Goal: Navigation & Orientation: Understand site structure

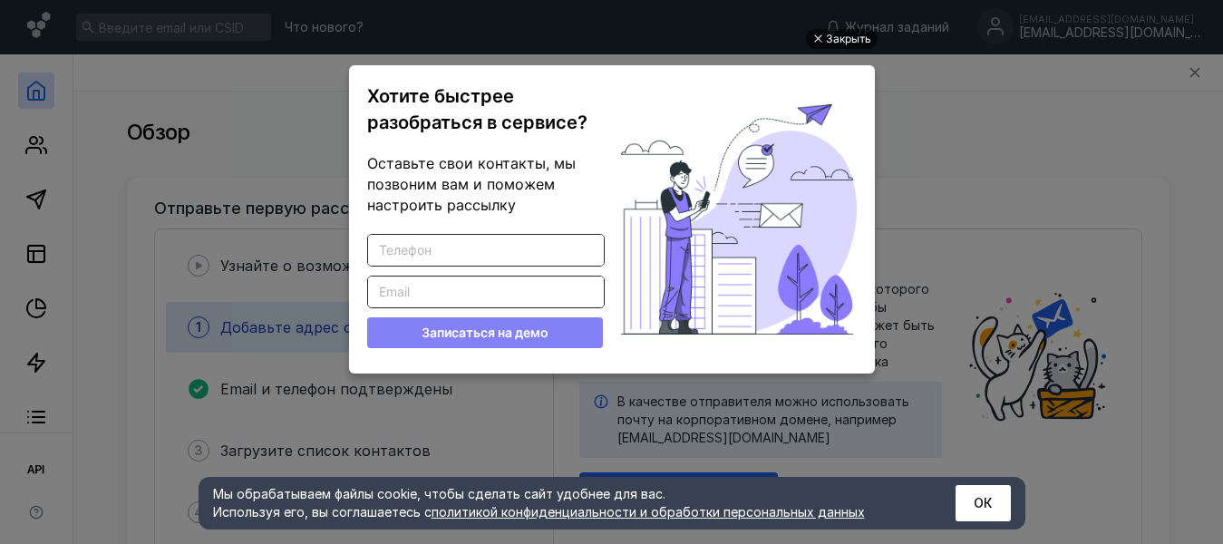
click at [855, 41] on div "Закрыть" at bounding box center [848, 39] width 45 height 20
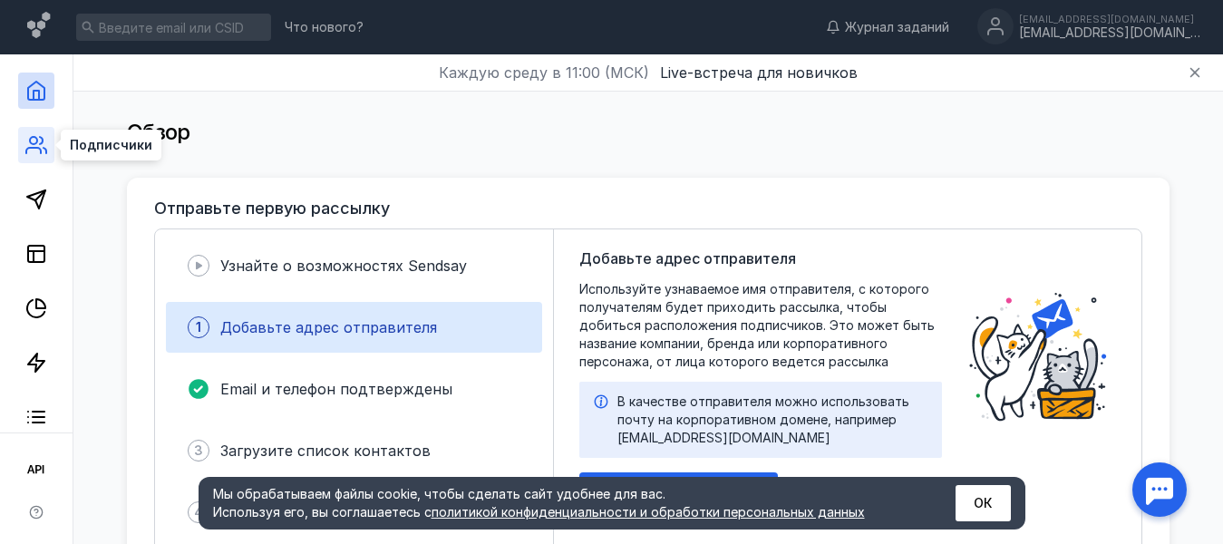
click at [33, 142] on icon at bounding box center [36, 145] width 22 height 22
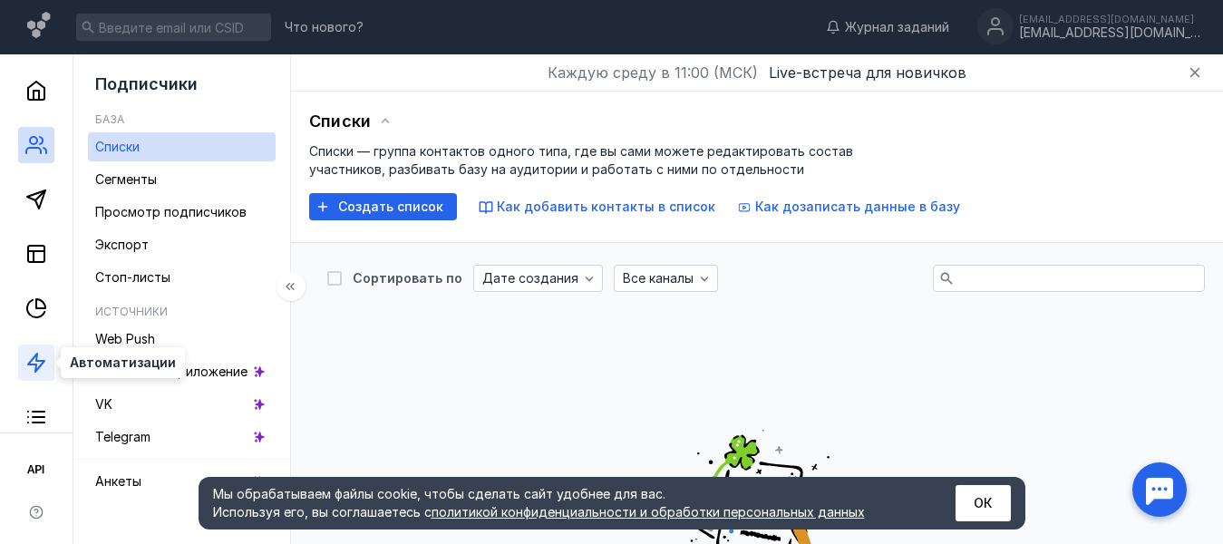
click at [31, 367] on icon at bounding box center [36, 363] width 22 height 22
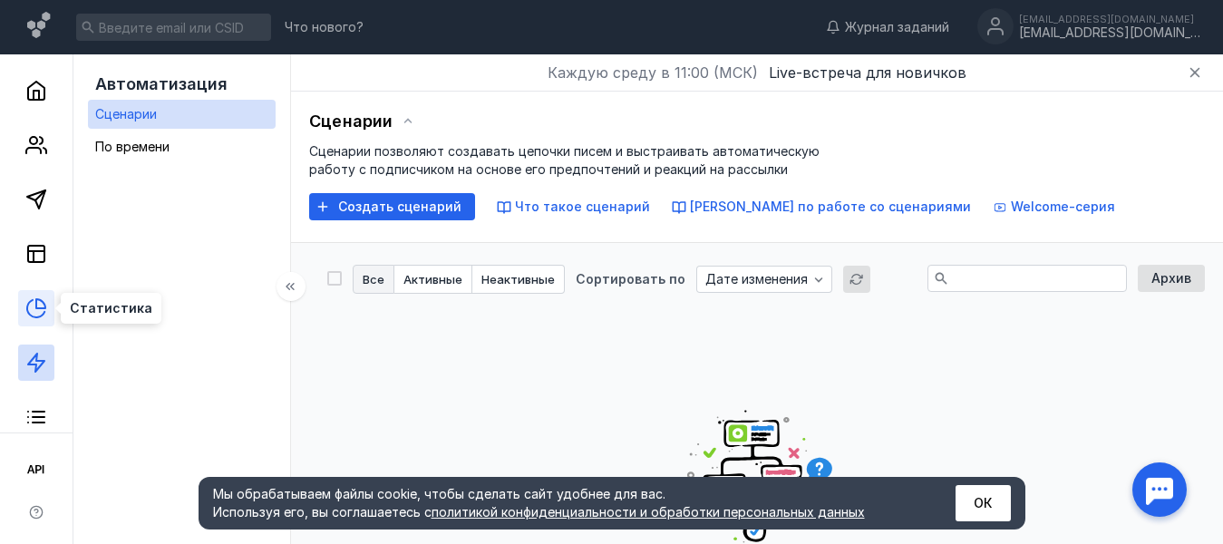
click at [38, 307] on icon at bounding box center [36, 308] width 22 height 22
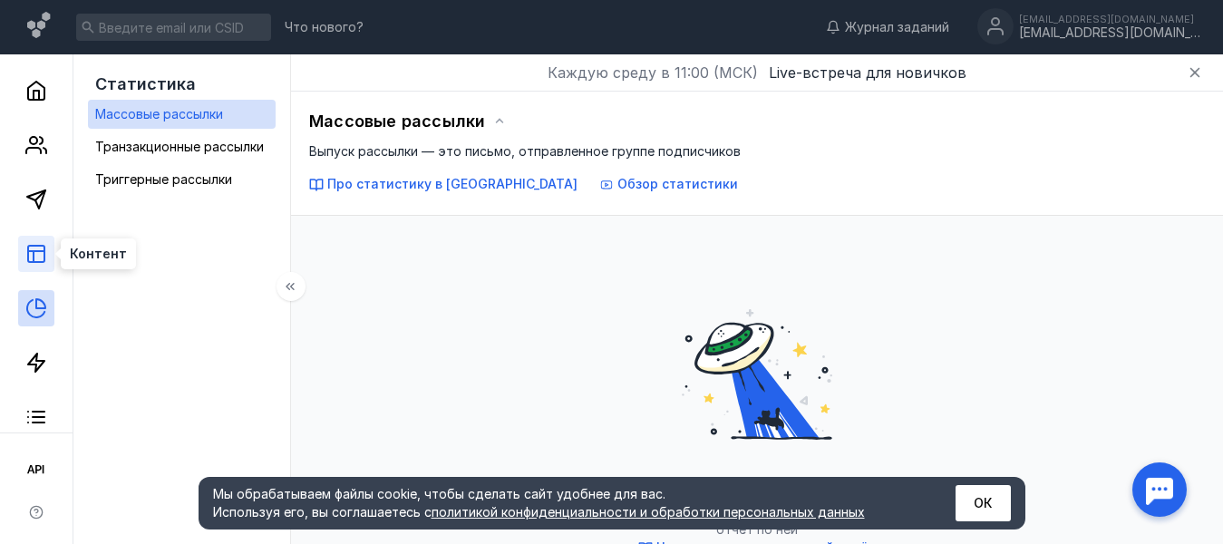
click at [30, 255] on icon at bounding box center [36, 254] width 22 height 22
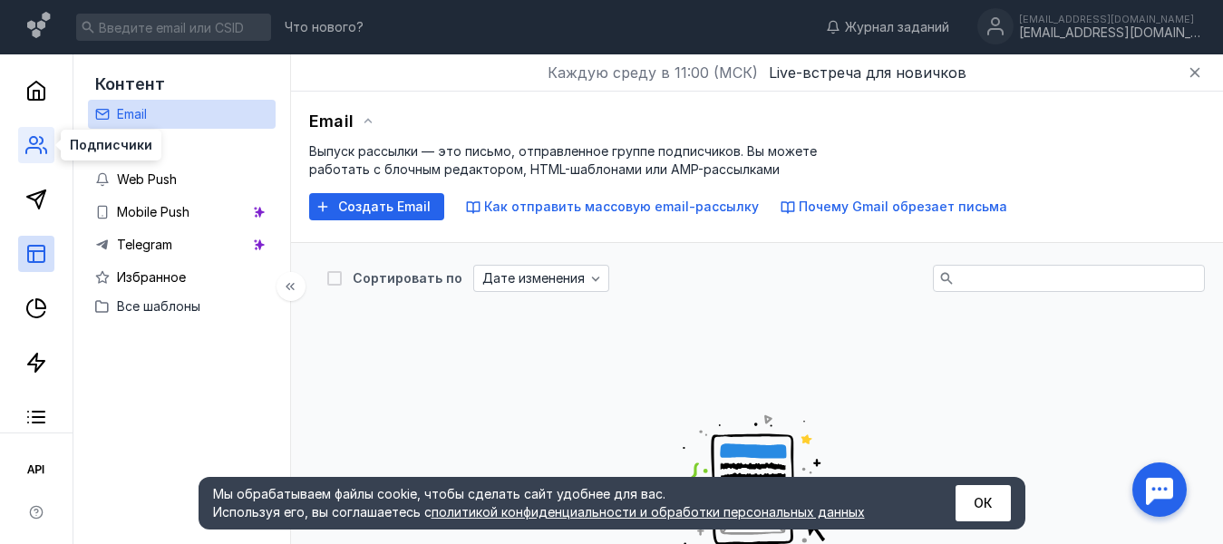
click at [35, 148] on icon at bounding box center [33, 150] width 15 height 5
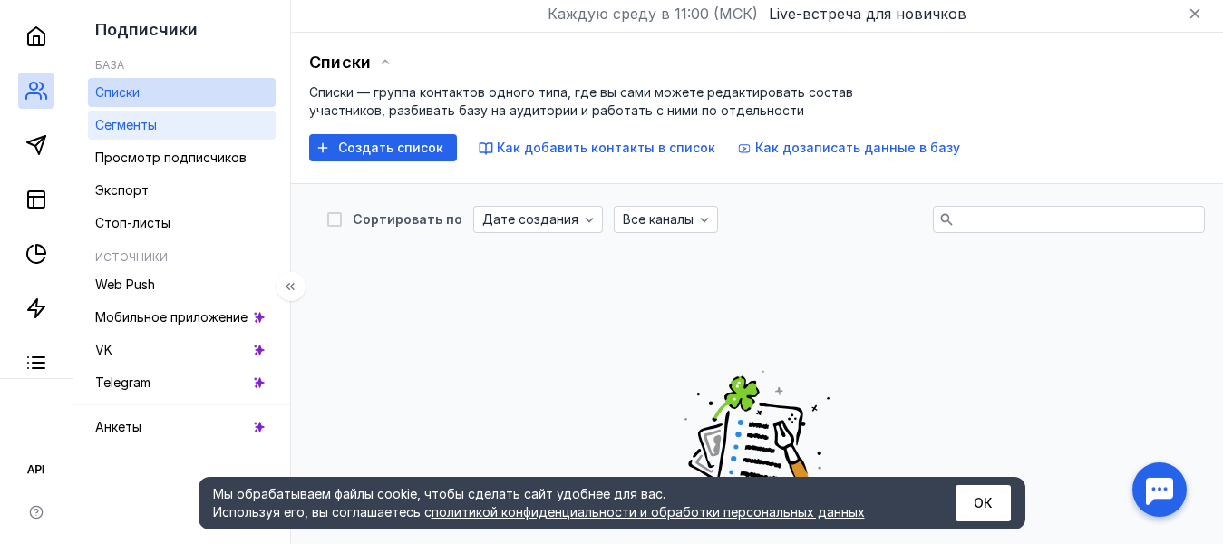
scroll to position [91, 0]
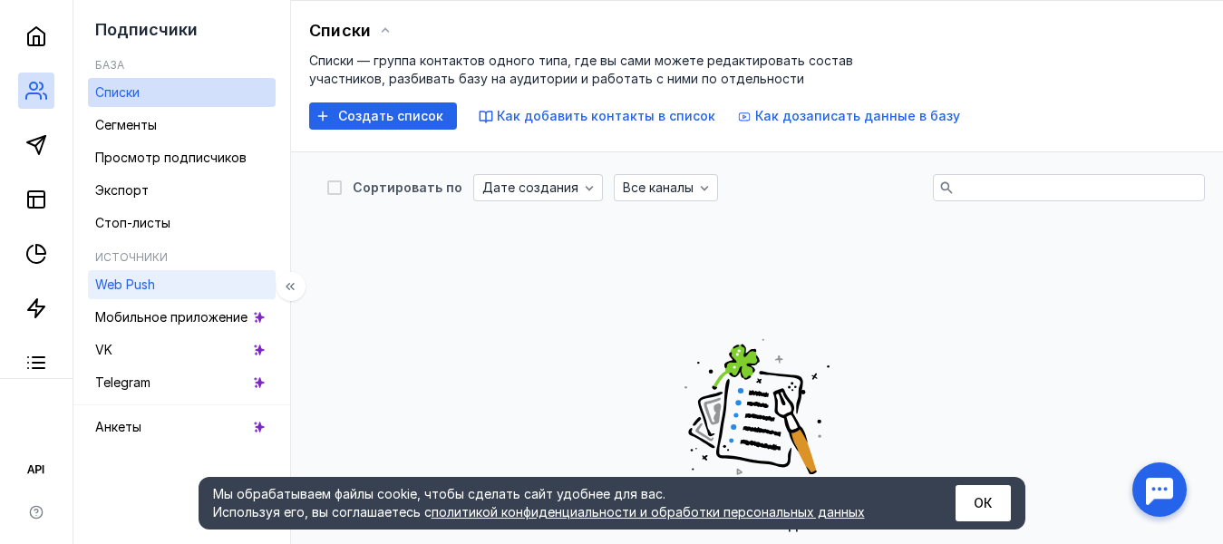
click at [155, 285] on span "Web Push" at bounding box center [125, 284] width 60 height 15
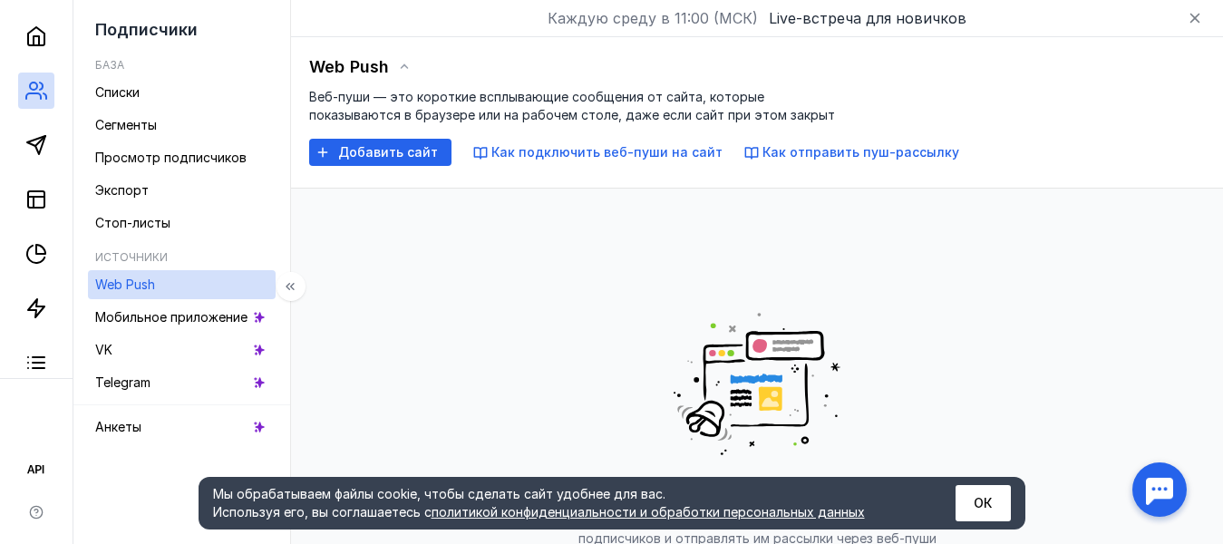
scroll to position [91, 0]
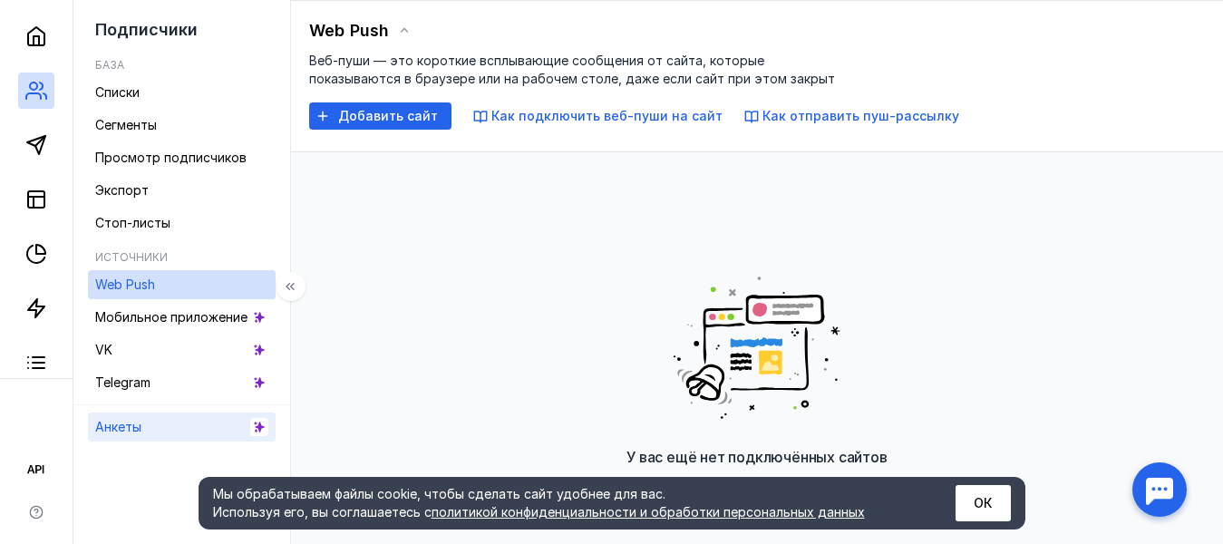
click at [141, 427] on span "Анкеты" at bounding box center [118, 426] width 46 height 15
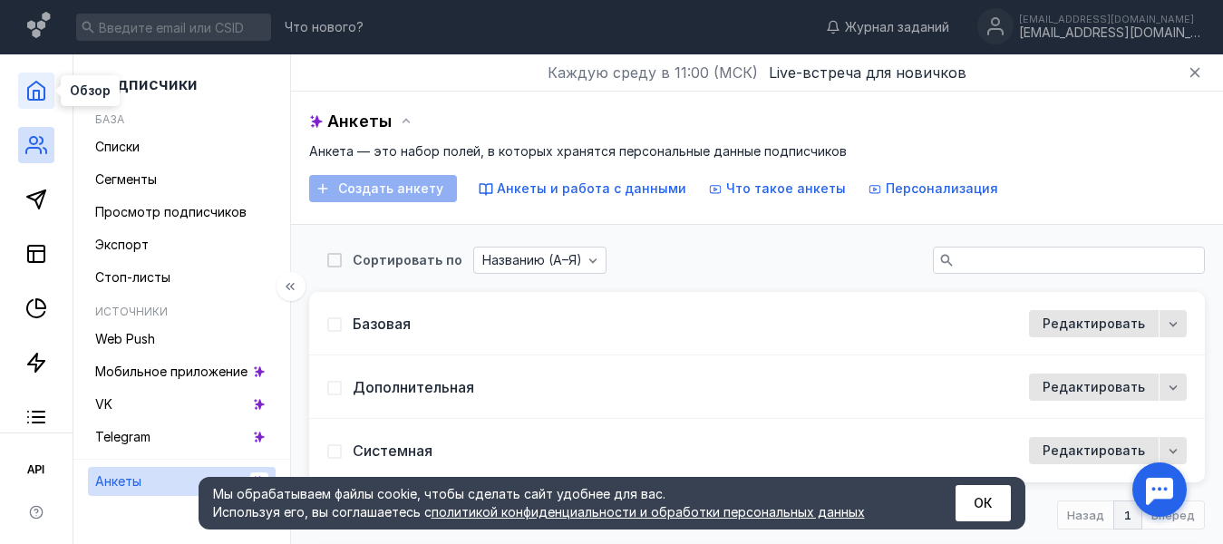
click at [35, 92] on polyline at bounding box center [36, 95] width 5 height 9
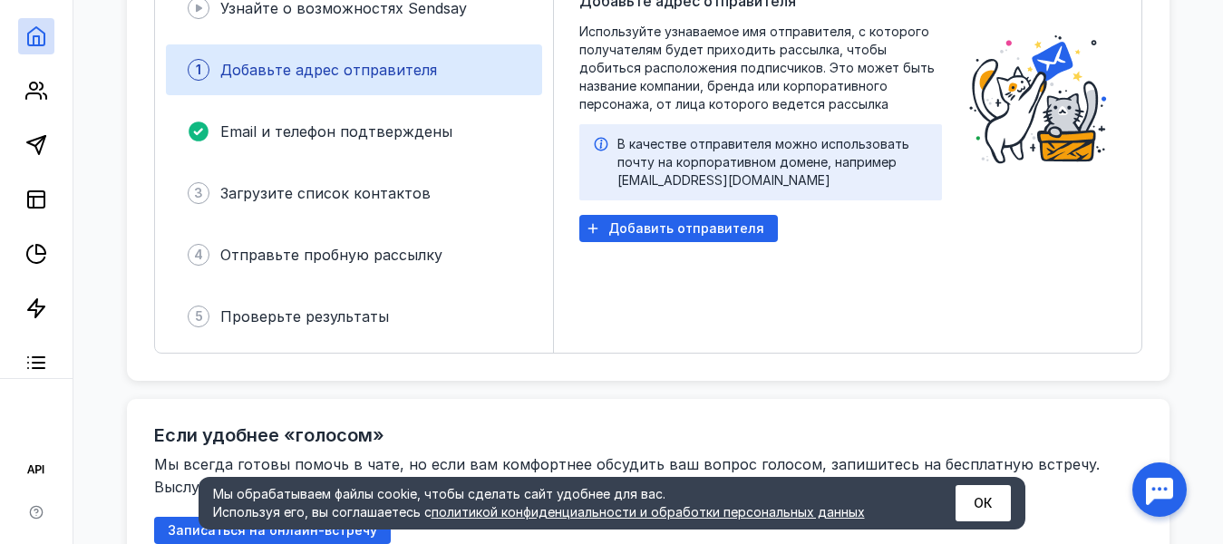
scroll to position [272, 0]
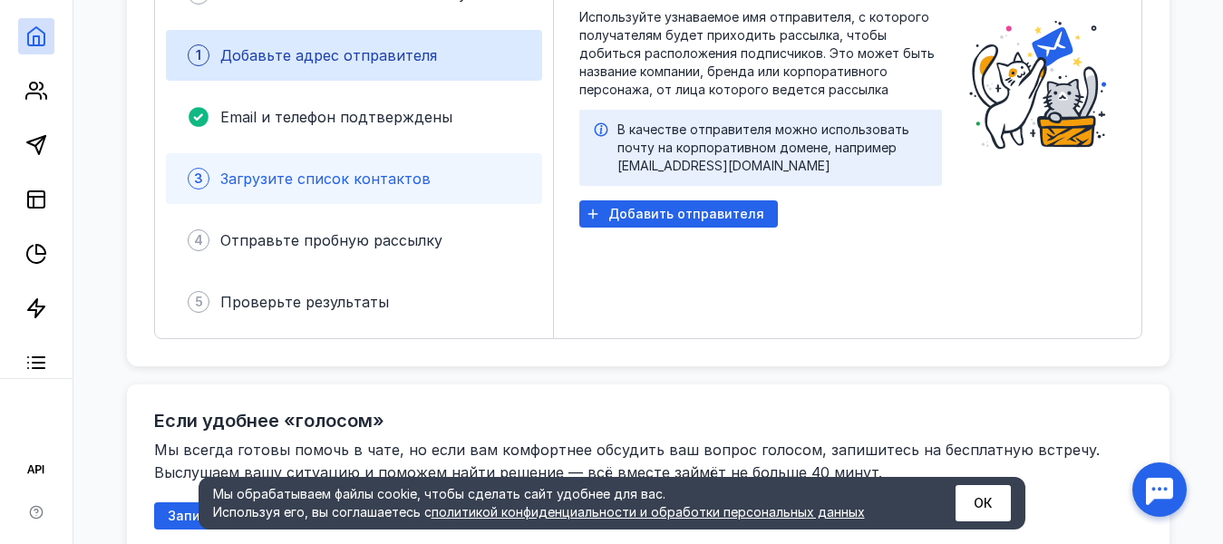
click at [314, 164] on div "3 Загрузите список контактов" at bounding box center [354, 178] width 376 height 51
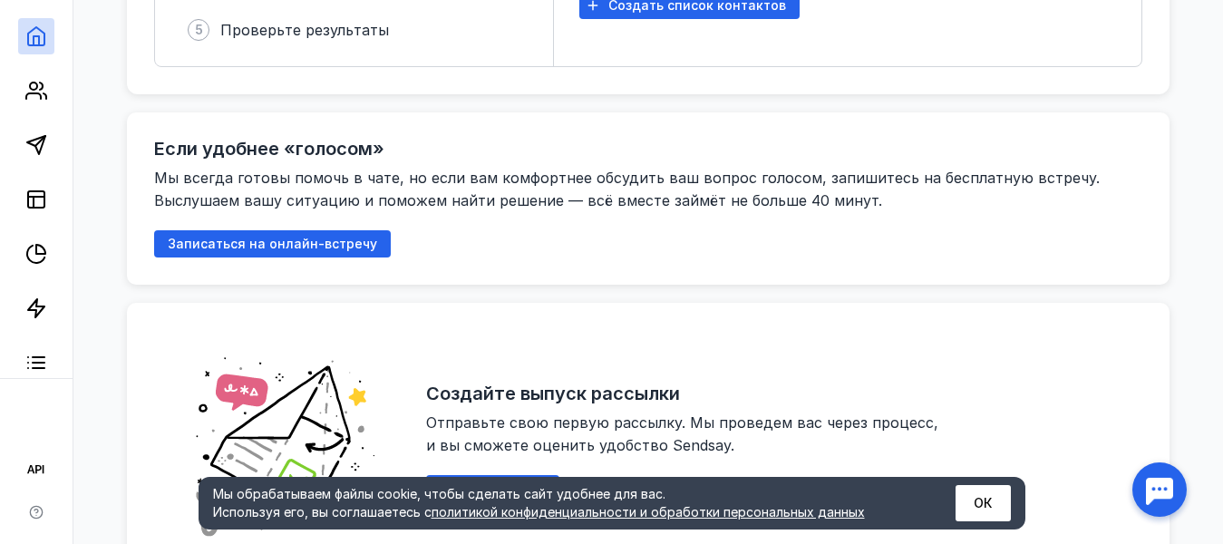
scroll to position [635, 0]
